Goal: Information Seeking & Learning: Find specific page/section

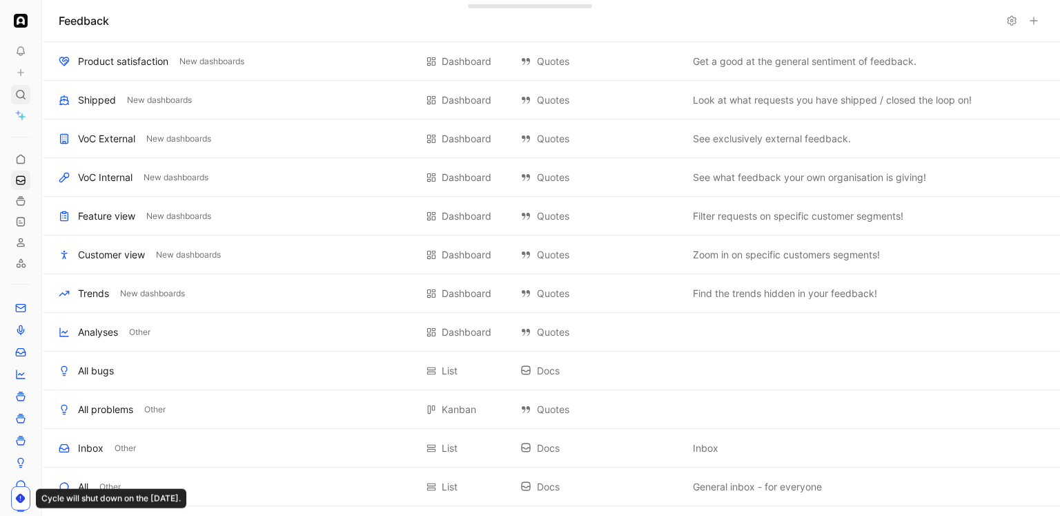
click at [19, 101] on div at bounding box center [20, 94] width 19 height 19
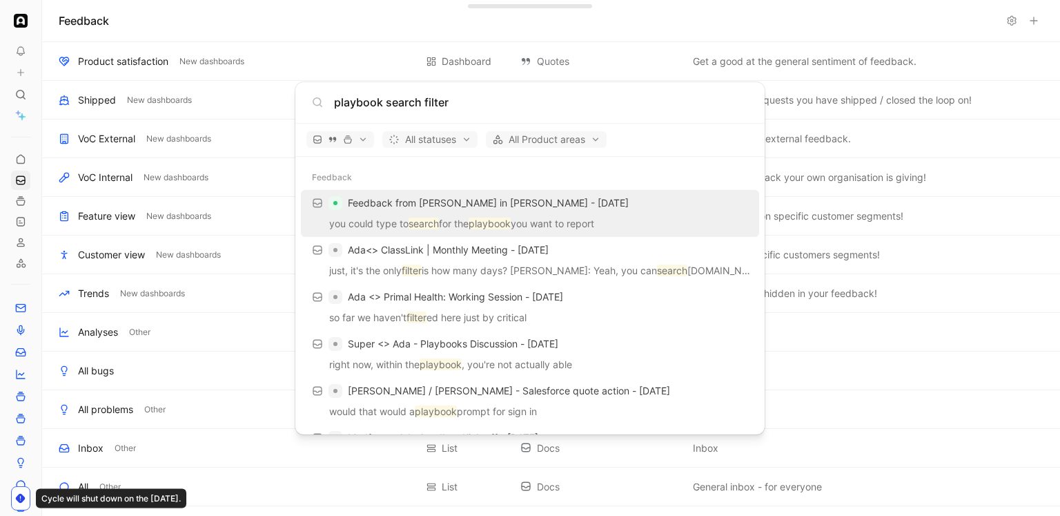
type input "playbook search filter"
click at [463, 227] on p "you could type to search for the playbook you want to report" at bounding box center [530, 225] width 450 height 21
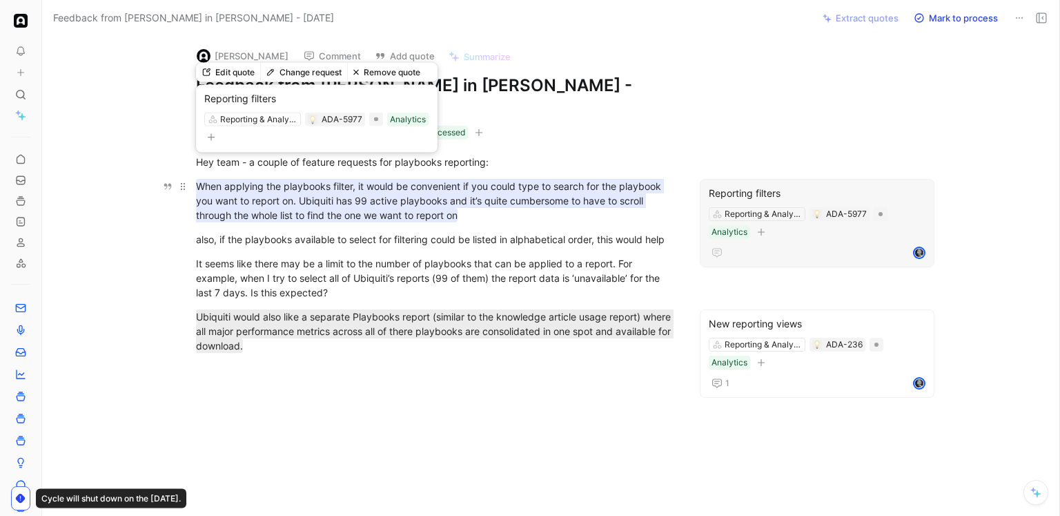
click at [440, 179] on mark "When applying the playbooks filter, it would be convenient if you could type to…" at bounding box center [430, 200] width 468 height 43
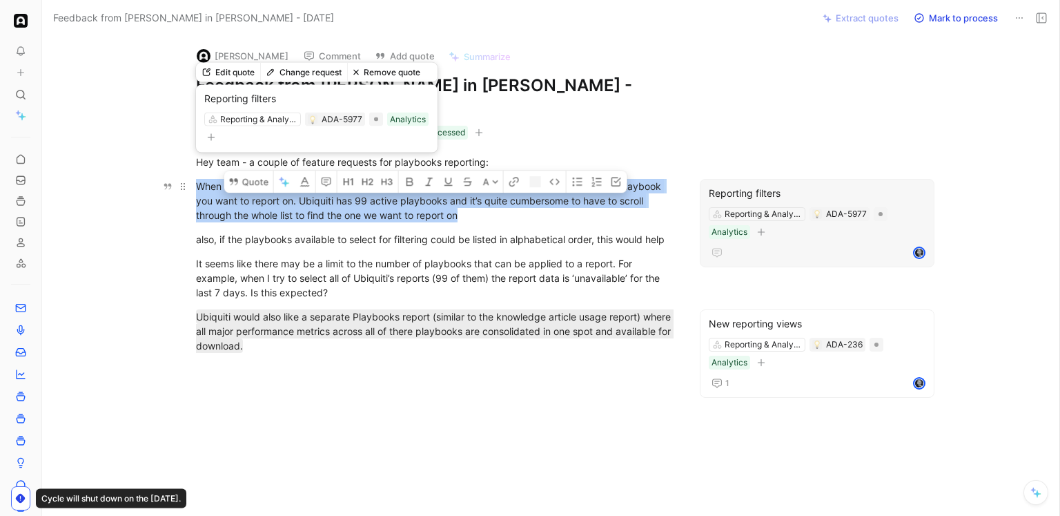
click at [440, 179] on mark "When applying the playbooks filter, it would be convenient if you could type to…" at bounding box center [430, 200] width 468 height 43
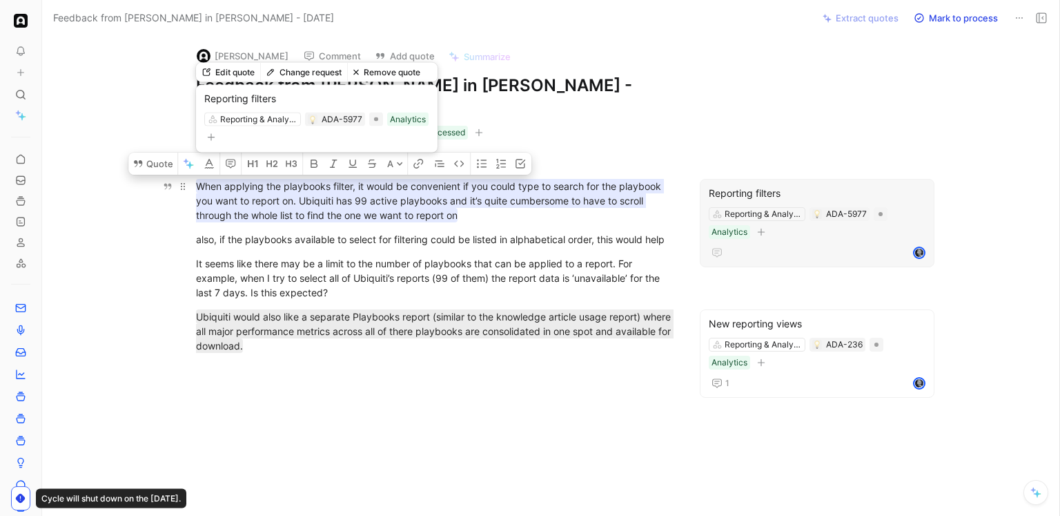
click at [440, 179] on mark "When applying the playbooks filter, it would be convenient if you could type to…" at bounding box center [430, 200] width 468 height 43
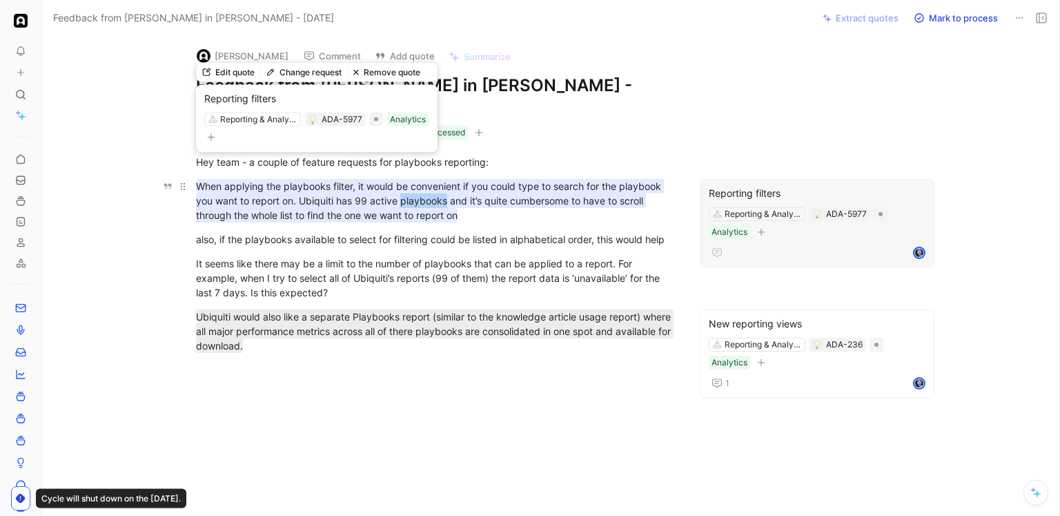
click at [440, 179] on mark "When applying the playbooks filter, it would be convenient if you could type to…" at bounding box center [430, 200] width 468 height 43
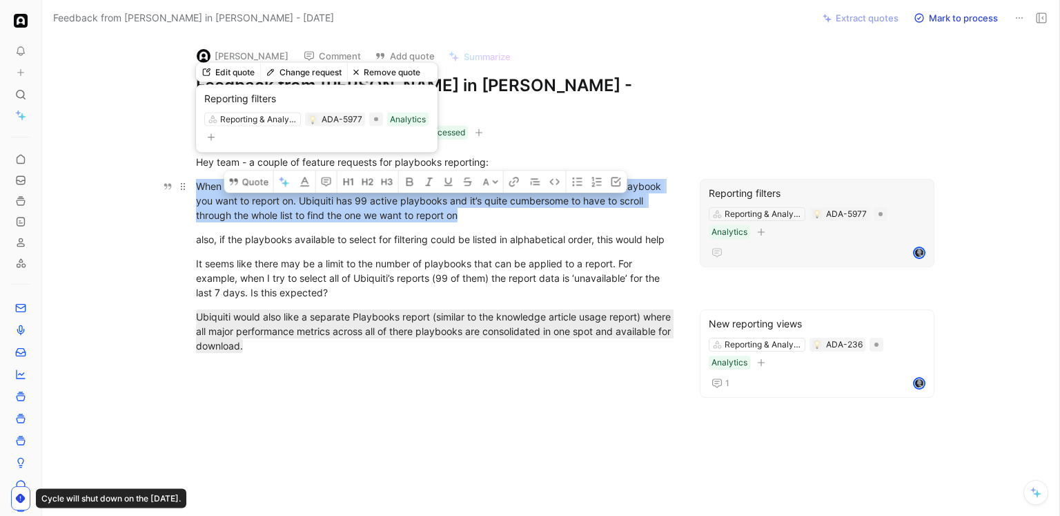
click at [440, 179] on mark "When applying the playbooks filter, it would be convenient if you could type to…" at bounding box center [430, 200] width 468 height 43
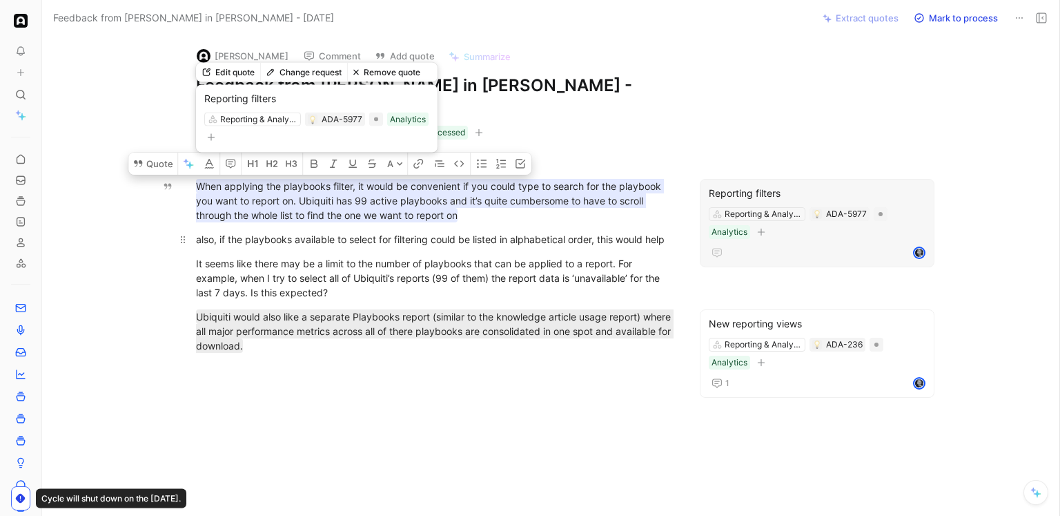
click at [425, 232] on div "also, if the playbooks available to select for filtering could be listed in alp…" at bounding box center [435, 239] width 478 height 14
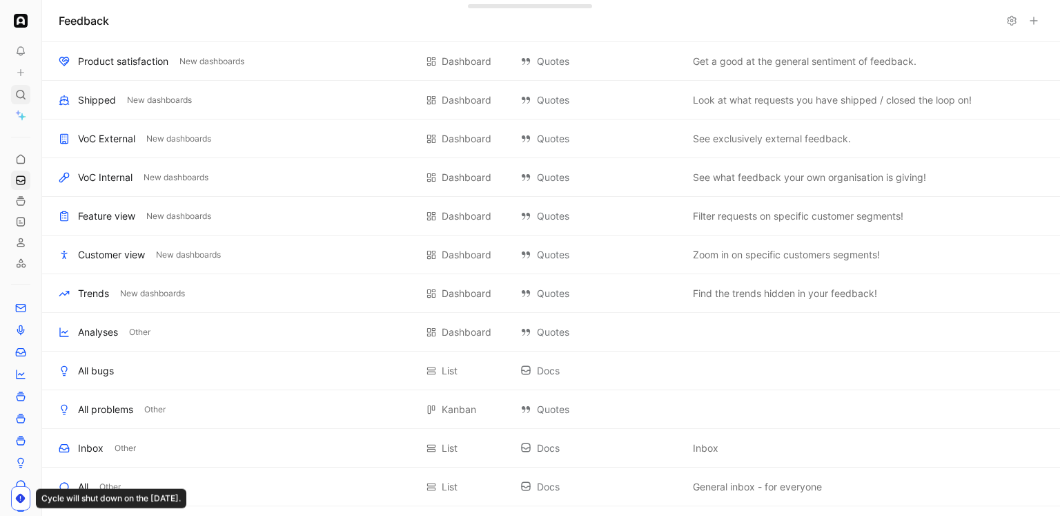
click at [24, 93] on icon at bounding box center [20, 94] width 11 height 11
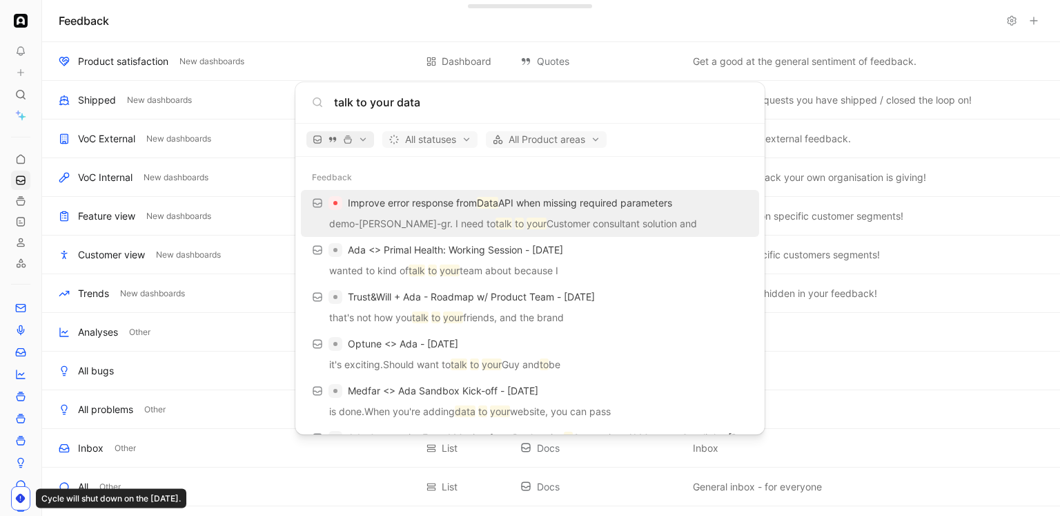
click at [361, 135] on span "button" at bounding box center [340, 140] width 55 height 10
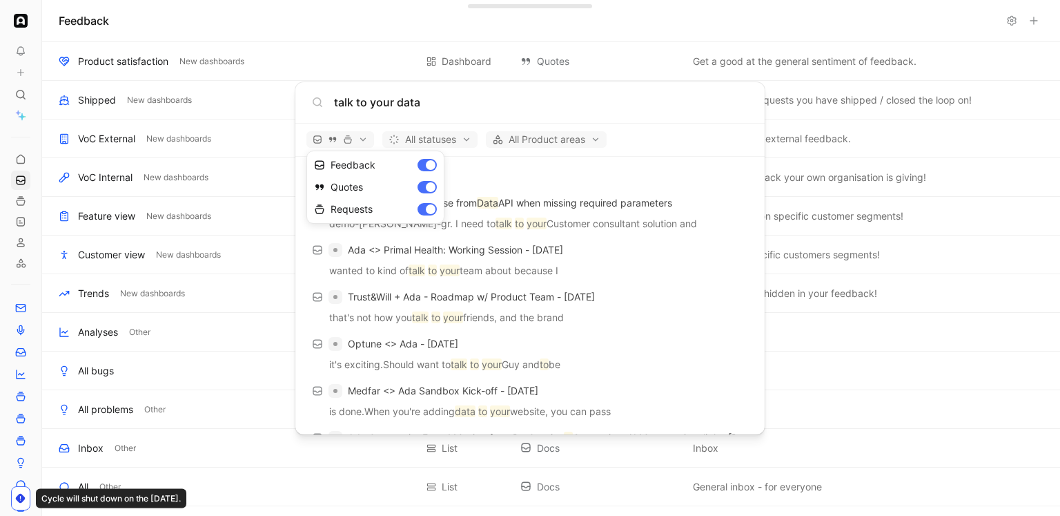
click at [402, 98] on div at bounding box center [530, 258] width 1060 height 516
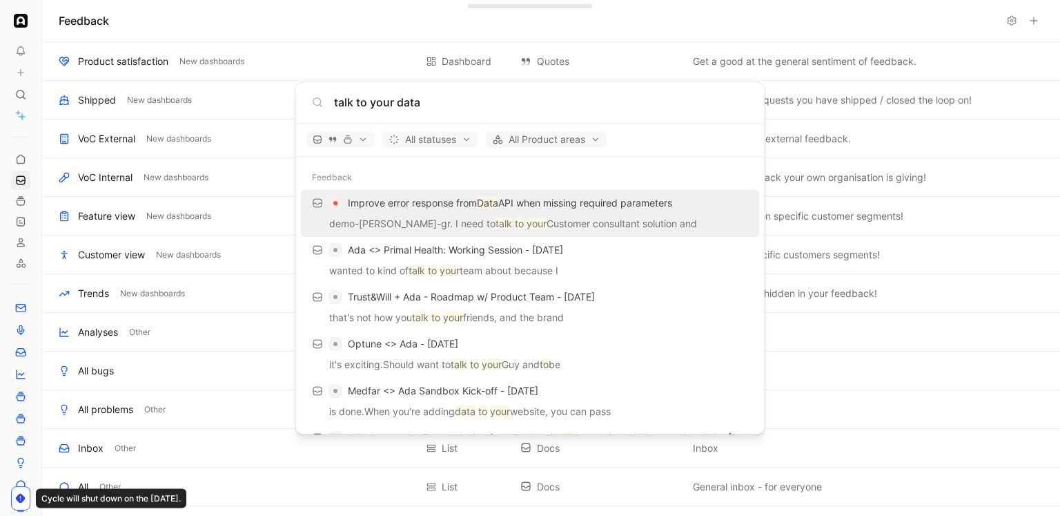
click at [402, 98] on input "talk to your data" at bounding box center [541, 102] width 414 height 17
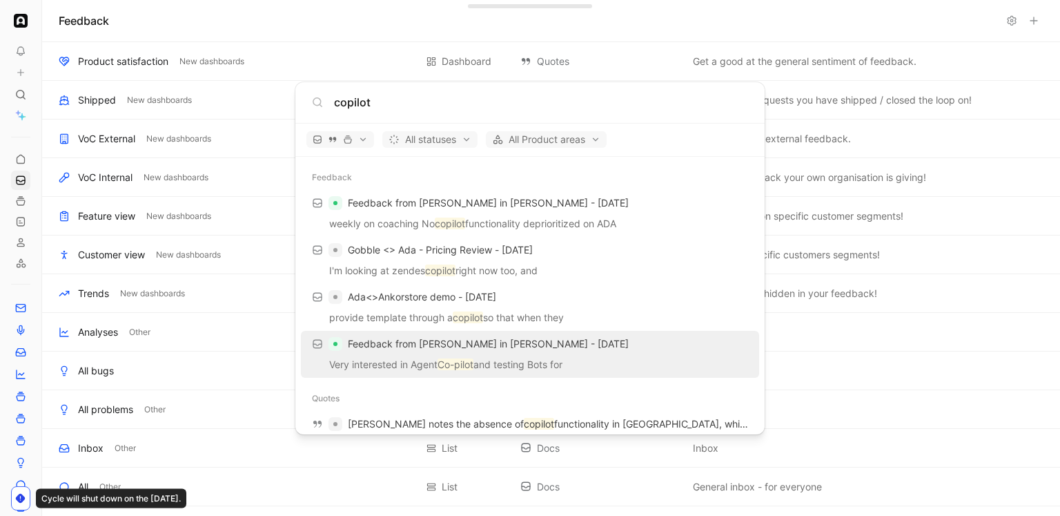
type input "copilot"
click at [524, 359] on p "Very interested in Agent Co-pilot and testing Bots for" at bounding box center [530, 366] width 450 height 21
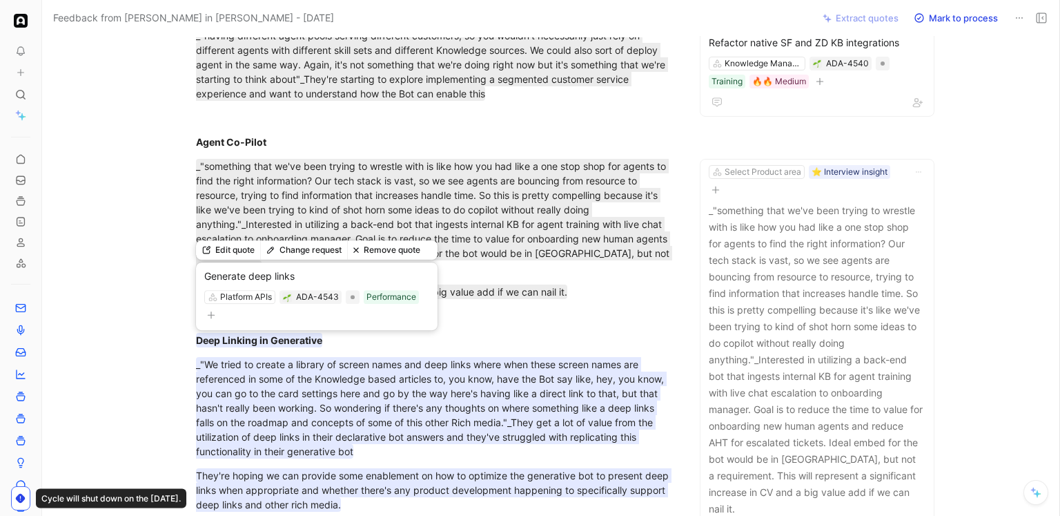
scroll to position [801, 0]
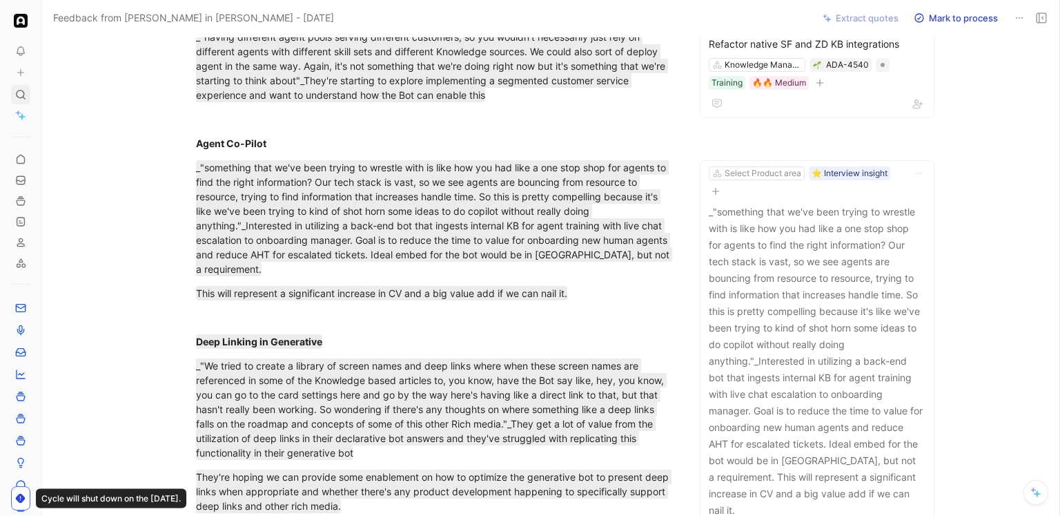
click at [25, 90] on icon at bounding box center [20, 94] width 11 height 11
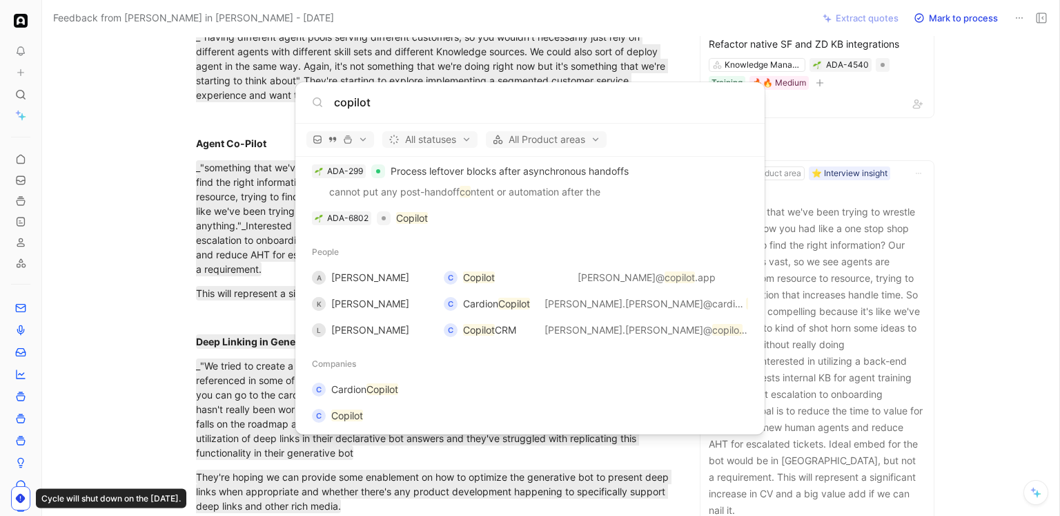
scroll to position [458, 0]
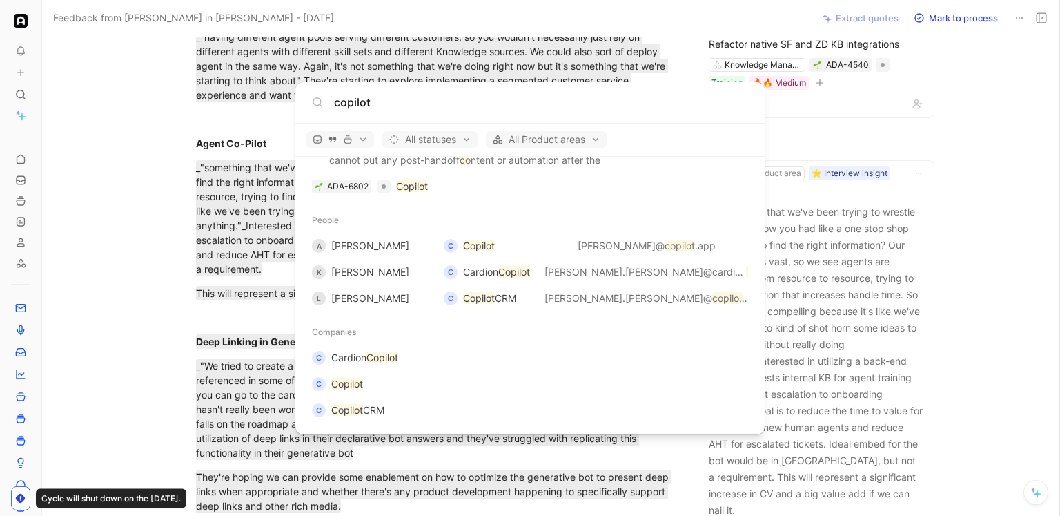
type input "copilot"
